Goal: Task Accomplishment & Management: Use online tool/utility

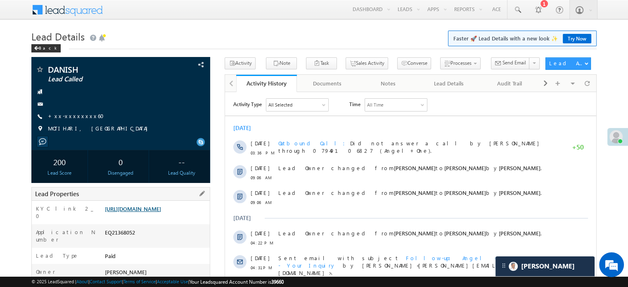
scroll to position [4375, 0]
click at [154, 212] on link "https://angelbroking1-pk3em7sa.customui-test.leadsquared.com?leadId=721df5a0-56…" at bounding box center [133, 208] width 56 height 7
click at [73, 115] on link "+xx-xxxxxxxx60" at bounding box center [78, 115] width 61 height 7
